Goal: Task Accomplishment & Management: Manage account settings

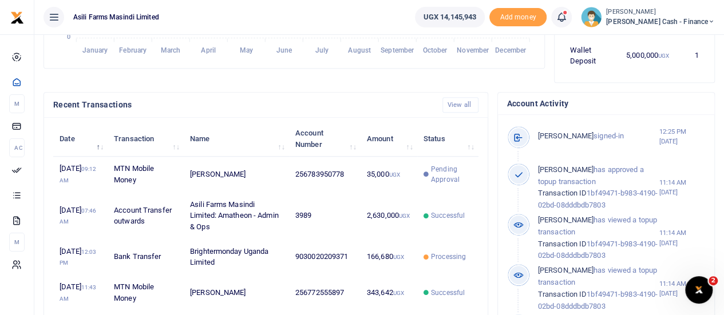
scroll to position [343, 0]
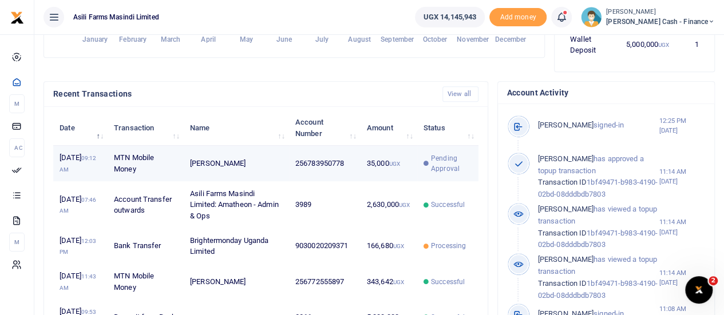
click at [393, 167] on small "UGX" at bounding box center [394, 164] width 11 height 6
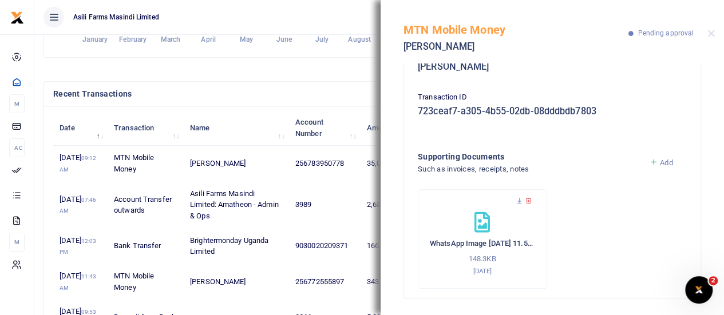
scroll to position [168, 0]
click at [519, 200] on icon at bounding box center [519, 200] width 7 height 7
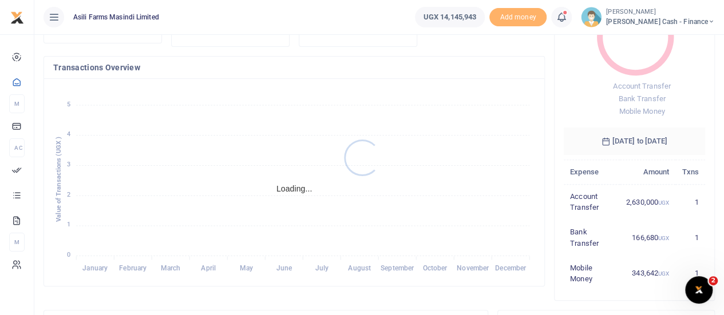
scroll to position [286, 0]
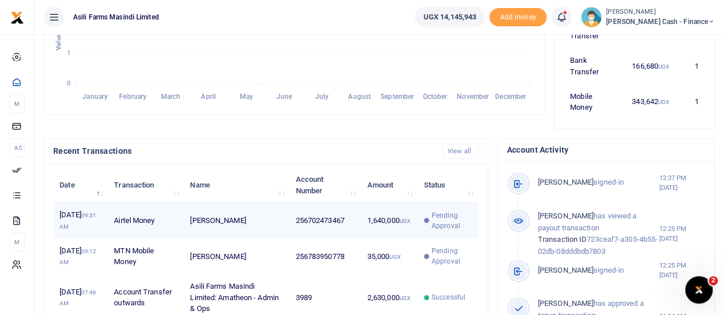
click at [460, 224] on span "Pending Approval" at bounding box center [452, 221] width 41 height 21
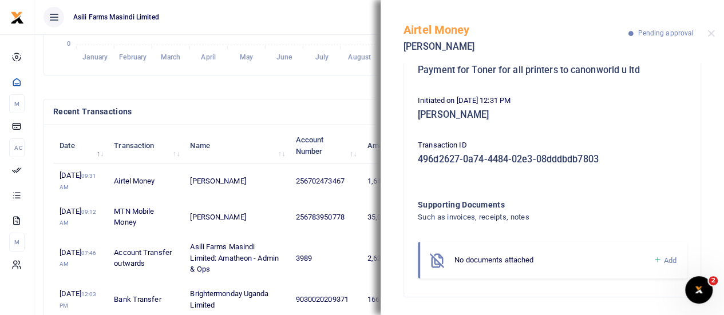
scroll to position [343, 0]
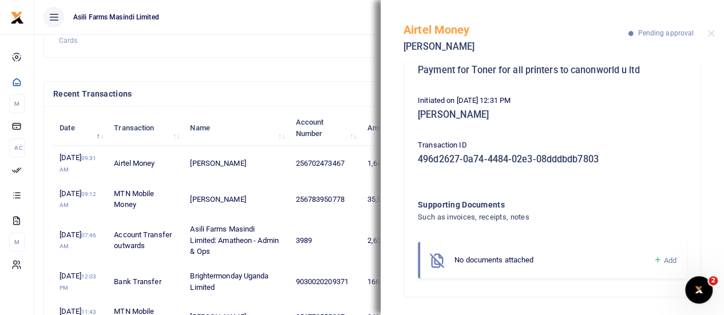
click at [303, 14] on ul "Asili Farms Masindi Limited" at bounding box center [220, 17] width 372 height 34
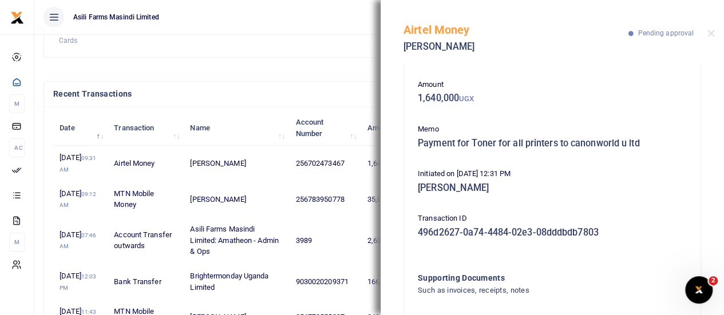
scroll to position [0, 0]
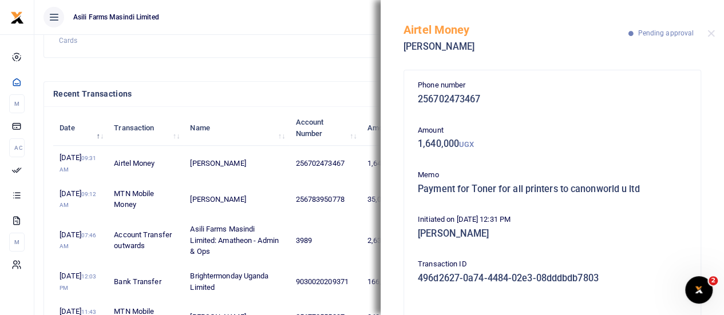
click at [707, 36] on div "Airtel Money Patrickngobi Kabwisho Pending approval" at bounding box center [552, 32] width 343 height 64
click at [716, 34] on div "Airtel Money Patrickngobi Kabwisho Pending approval" at bounding box center [552, 32] width 343 height 64
click at [712, 35] on button "Close" at bounding box center [711, 33] width 7 height 7
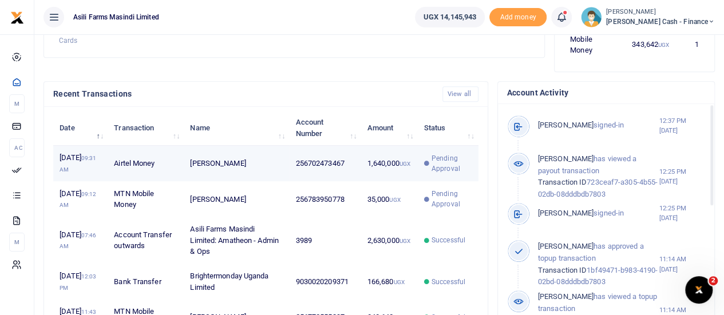
click at [453, 167] on span "Pending Approval" at bounding box center [452, 163] width 41 height 21
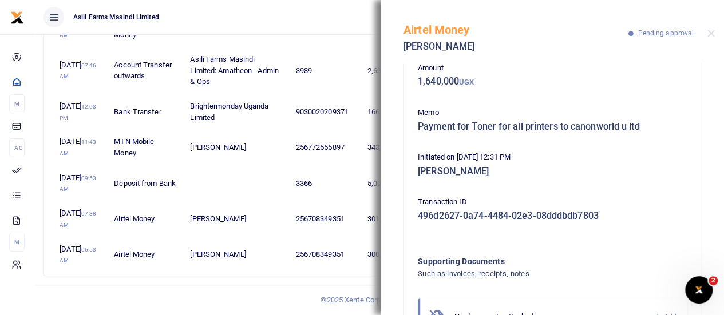
scroll to position [119, 0]
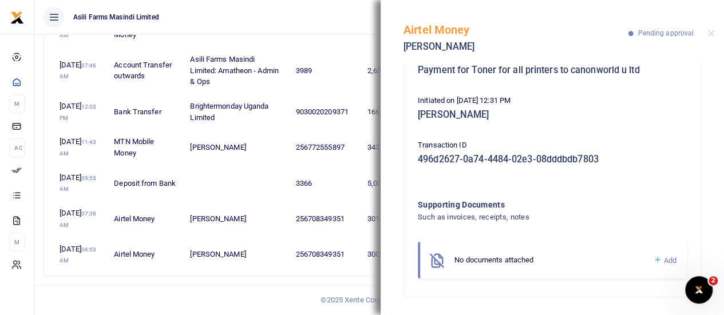
click at [653, 256] on link "Add" at bounding box center [664, 260] width 23 height 13
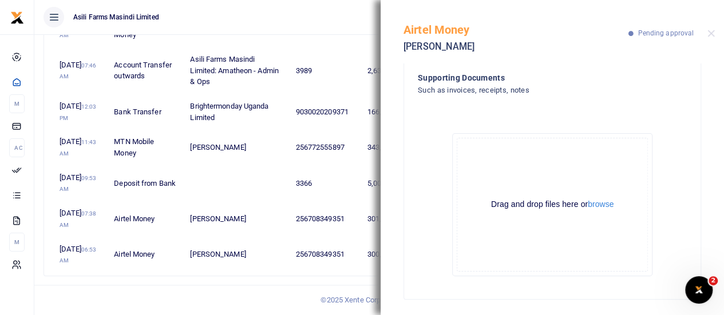
scroll to position [248, 0]
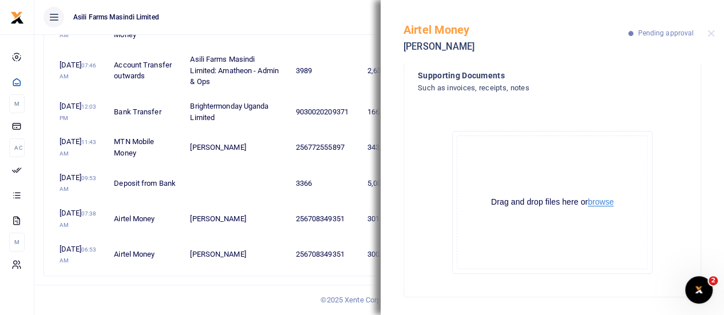
click at [603, 202] on button "browse" at bounding box center [601, 202] width 26 height 9
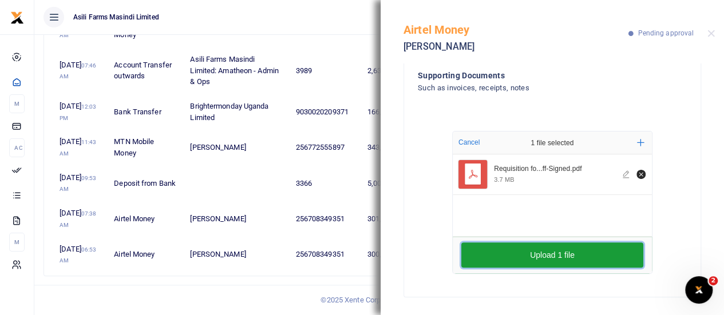
click at [542, 254] on button "Upload 1 file" at bounding box center [552, 255] width 182 height 25
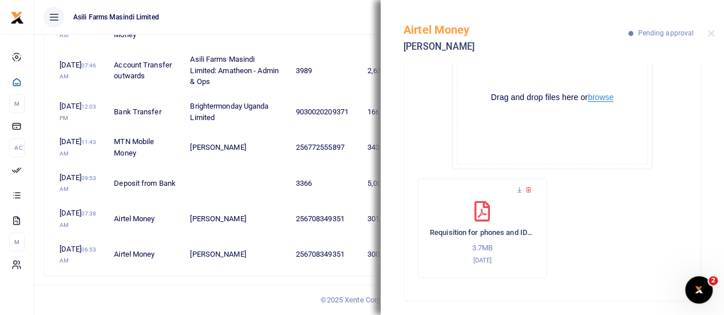
scroll to position [357, 0]
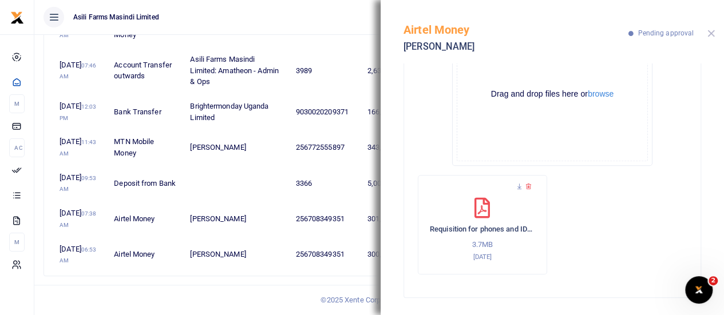
click at [713, 31] on button "Close" at bounding box center [711, 33] width 7 height 7
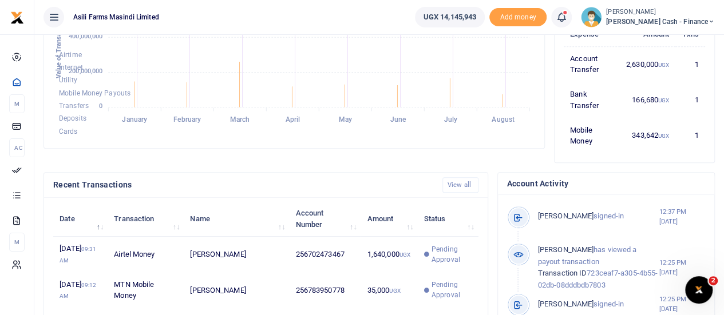
scroll to position [286, 0]
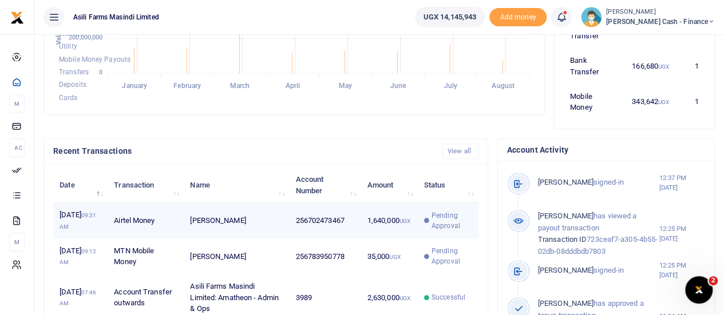
click at [411, 230] on td "1,640,000 UGX" at bounding box center [389, 220] width 57 height 35
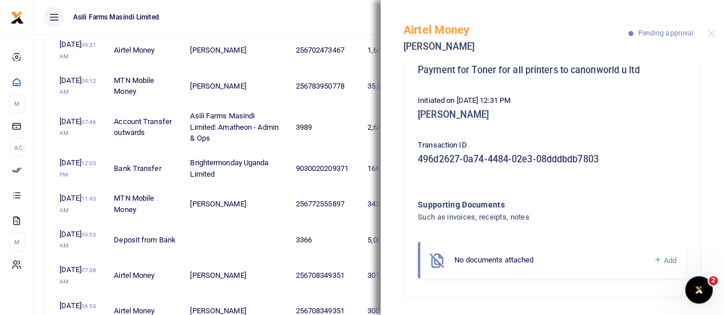
scroll to position [458, 0]
click at [710, 35] on button "Close" at bounding box center [711, 33] width 7 height 7
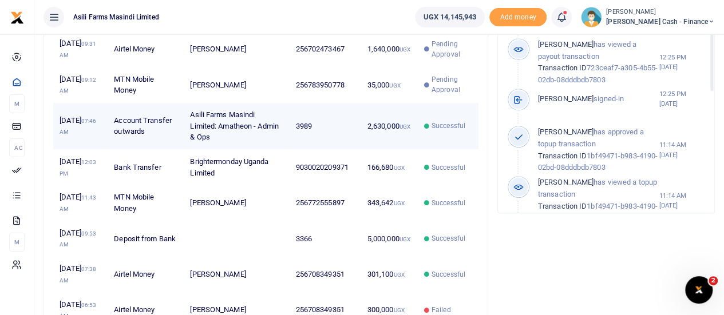
scroll to position [343, 0]
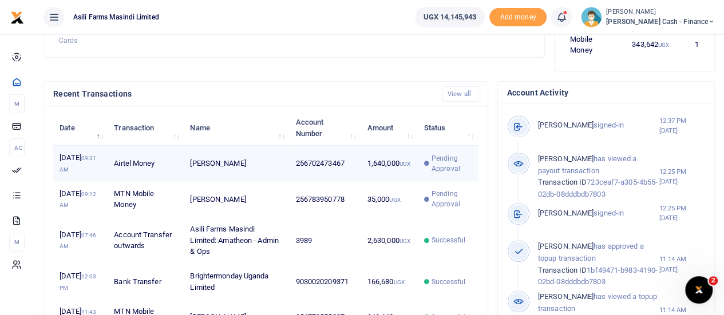
click at [467, 169] on span "Pending Approval" at bounding box center [452, 163] width 41 height 21
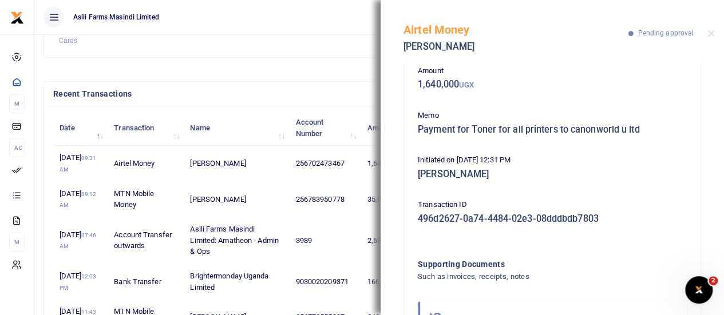
scroll to position [119, 0]
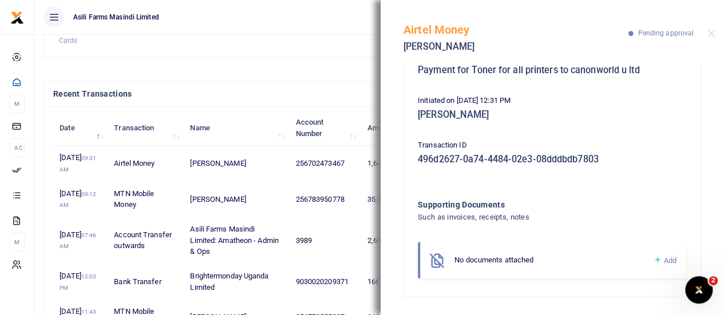
click at [653, 262] on link "Add" at bounding box center [664, 260] width 23 height 13
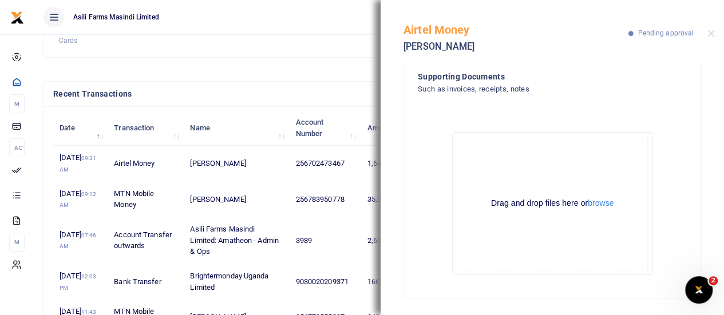
scroll to position [248, 0]
click at [592, 200] on button "browse" at bounding box center [601, 202] width 26 height 9
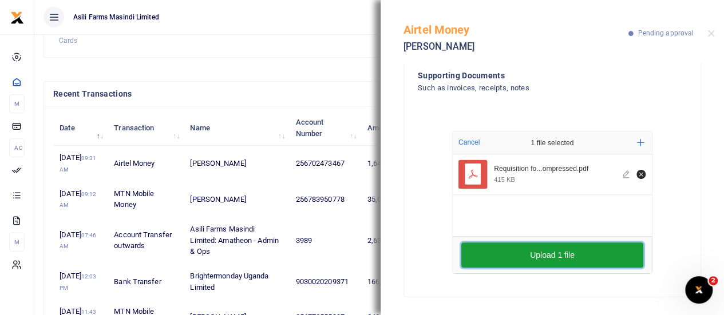
click at [563, 254] on button "Upload 1 file" at bounding box center [552, 255] width 182 height 25
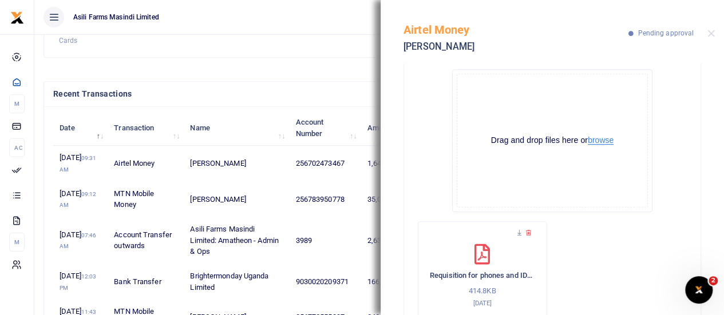
scroll to position [357, 0]
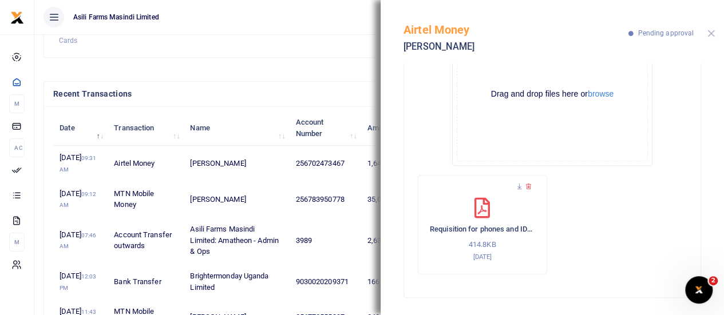
click at [712, 35] on button "Close" at bounding box center [711, 33] width 7 height 7
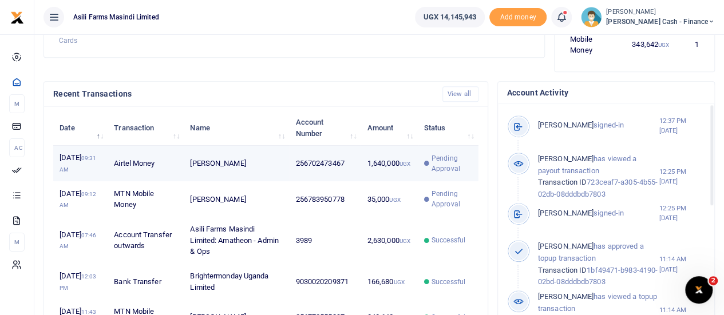
click at [462, 165] on span "Pending Approval" at bounding box center [452, 163] width 41 height 21
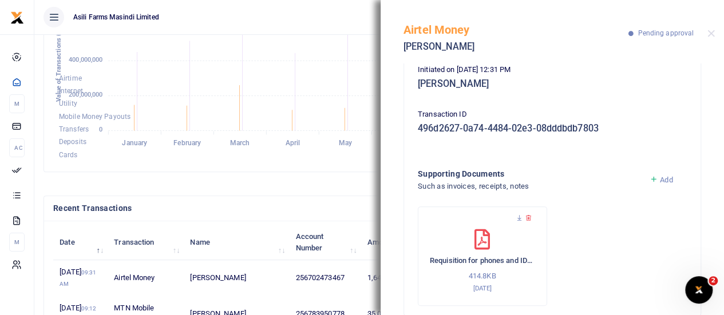
scroll to position [168, 0]
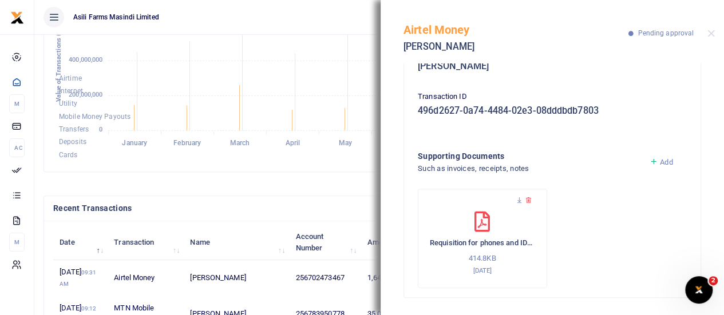
click at [297, 6] on ul "Asili Farms Masindi Limited" at bounding box center [220, 17] width 372 height 34
click at [712, 33] on button "Close" at bounding box center [711, 33] width 7 height 7
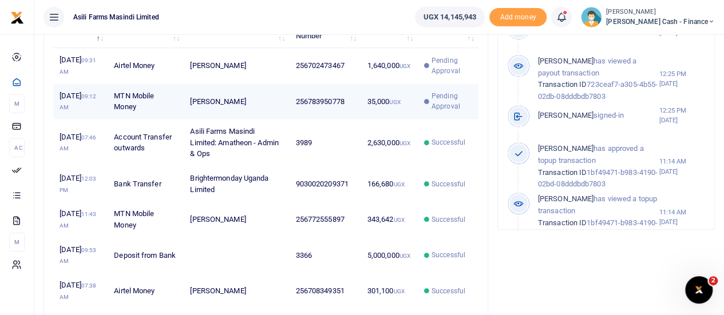
scroll to position [401, 0]
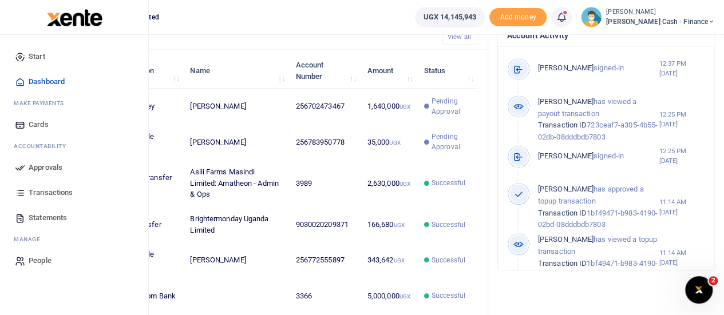
click at [34, 167] on span "Approvals" at bounding box center [46, 167] width 34 height 11
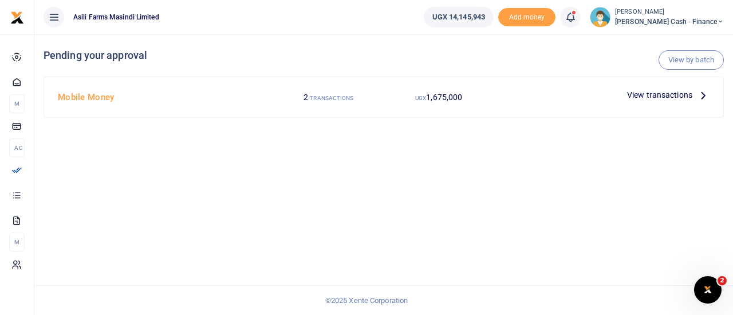
click at [685, 99] on span "View transactions" at bounding box center [659, 95] width 65 height 13
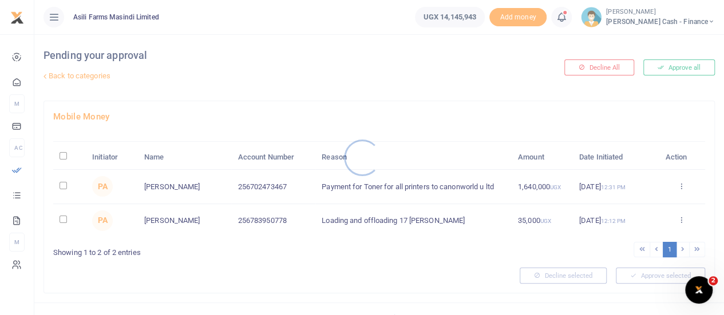
click at [61, 152] on div at bounding box center [362, 157] width 724 height 315
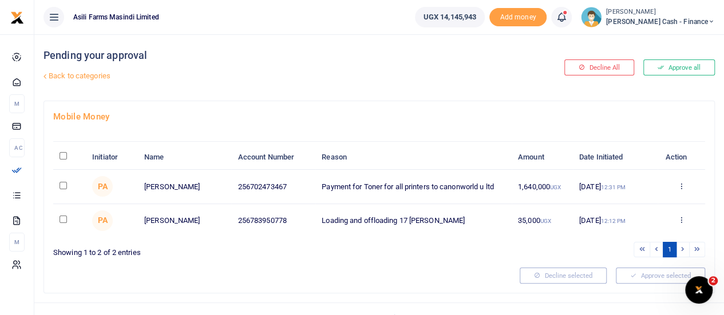
click at [64, 157] on input "\a \a : activate to sort column descending" at bounding box center [63, 155] width 7 height 7
checkbox input "true"
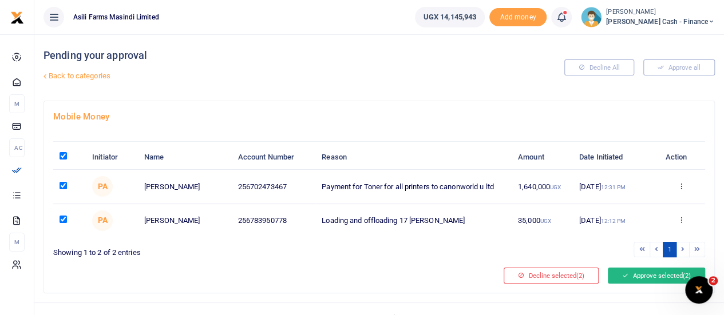
click at [643, 271] on button "Approve selected (2)" at bounding box center [656, 276] width 97 height 16
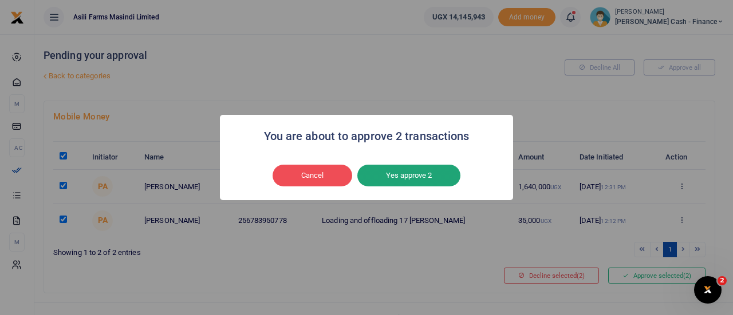
click at [429, 179] on button "Yes approve 2" at bounding box center [408, 176] width 103 height 22
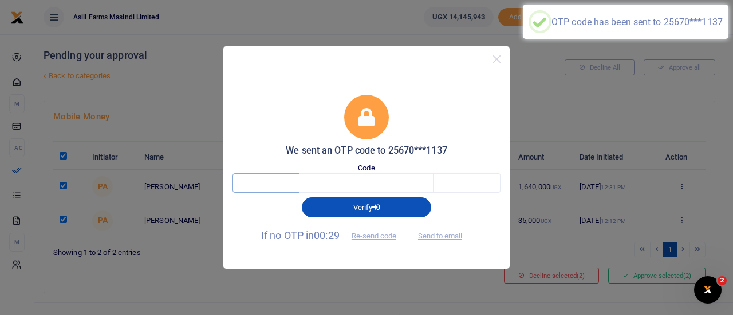
click at [277, 183] on input "text" at bounding box center [265, 182] width 67 height 19
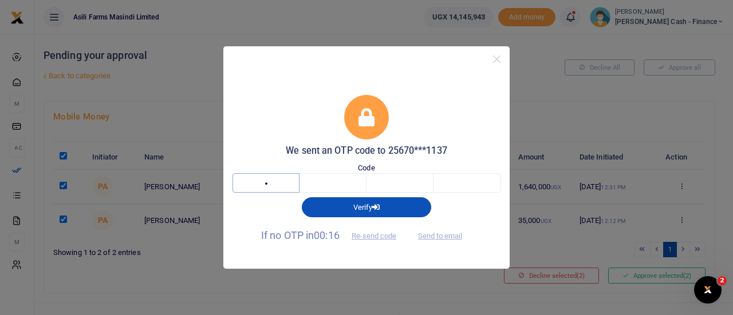
type input "9"
type input "4"
type input "2"
type input "6"
